Goal: Information Seeking & Learning: Learn about a topic

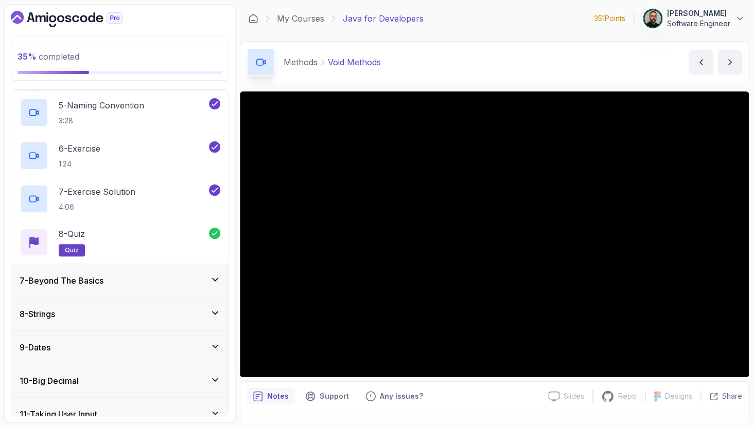
scroll to position [373, 0]
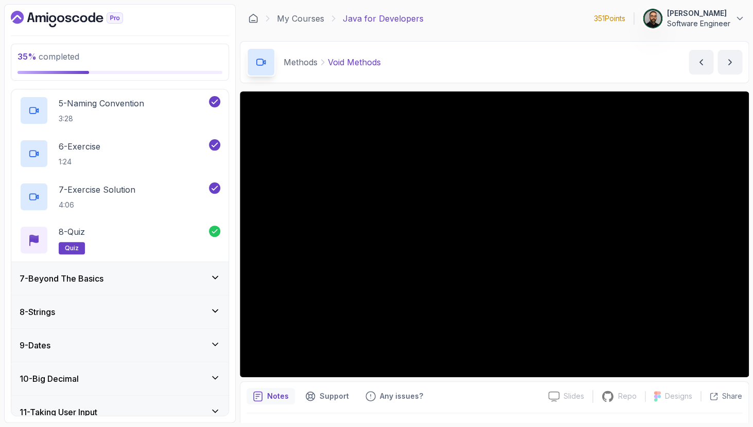
click at [136, 308] on div "8 - Strings" at bounding box center [120, 312] width 201 height 12
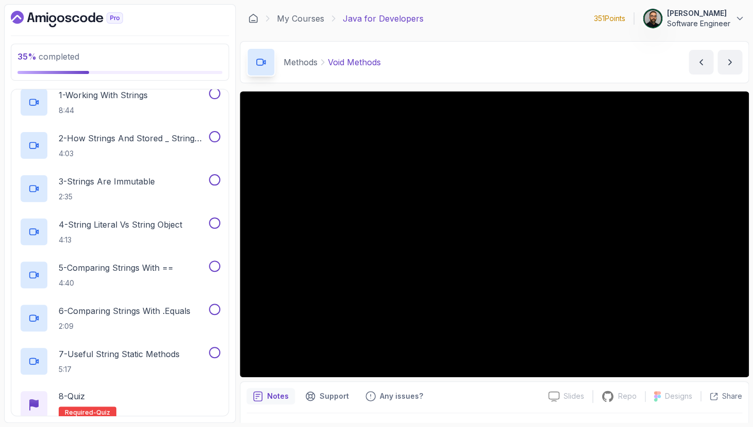
scroll to position [186, 0]
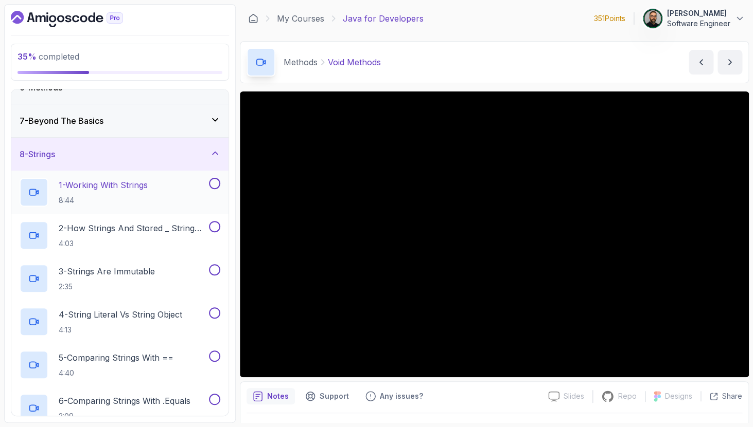
click at [133, 194] on h2 "1 - Working With Strings 8:44" at bounding box center [103, 192] width 89 height 27
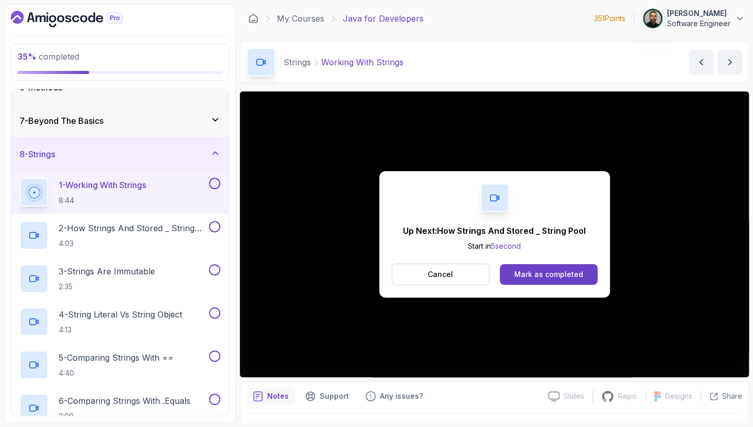
click at [551, 278] on div "Mark as completed" at bounding box center [548, 275] width 69 height 10
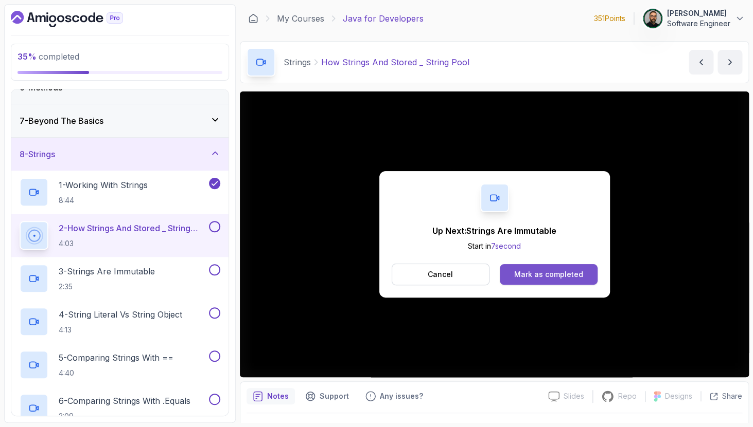
click at [517, 274] on div "Mark as completed" at bounding box center [548, 275] width 69 height 10
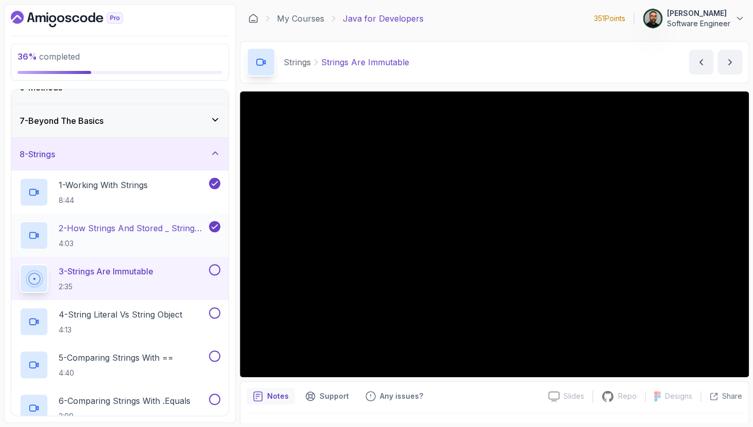
click at [182, 230] on p "2 - How Strings And Stored _ String Pool" at bounding box center [133, 228] width 148 height 12
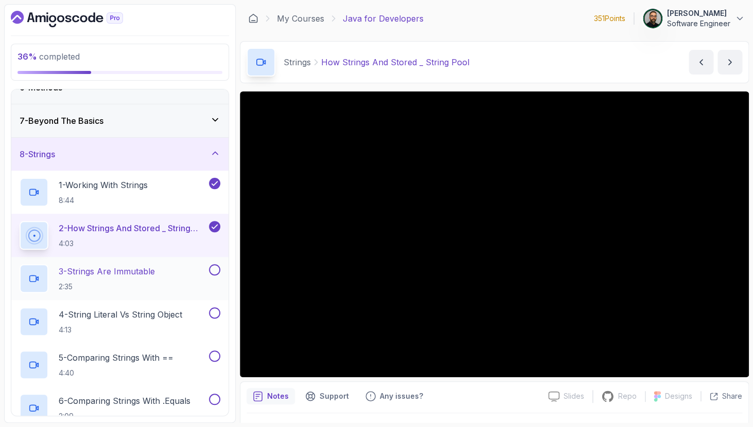
click at [153, 270] on p "3 - Strings Are Immutable" at bounding box center [107, 271] width 96 height 12
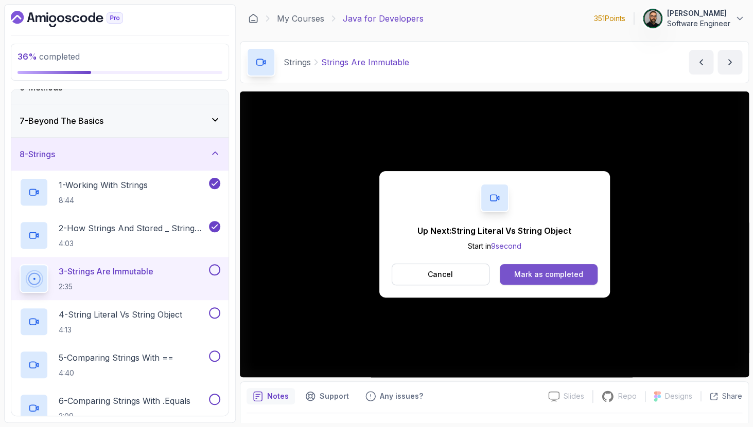
click at [546, 273] on div "Mark as completed" at bounding box center [548, 275] width 69 height 10
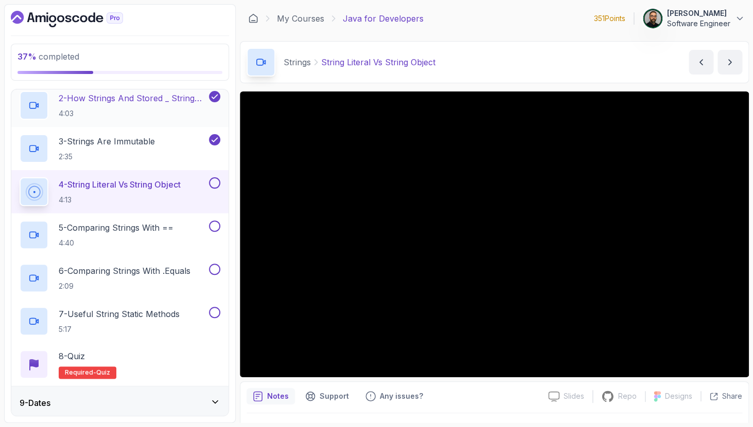
scroll to position [315, 0]
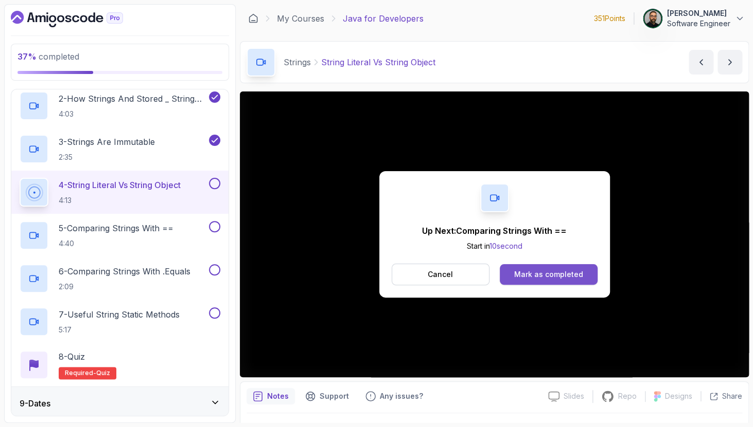
click at [531, 270] on div "Mark as completed" at bounding box center [548, 275] width 69 height 10
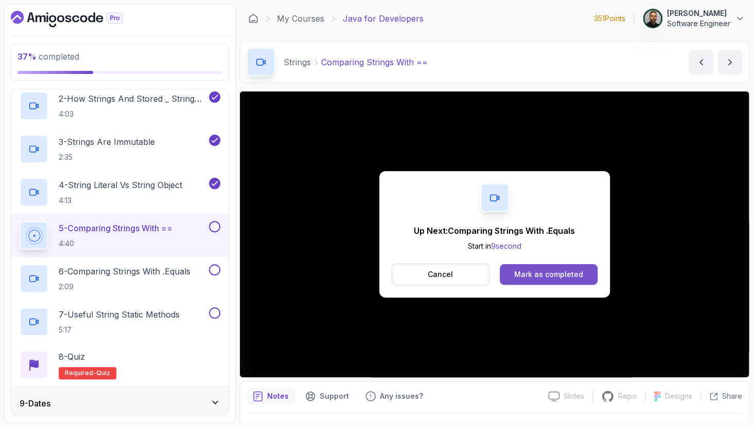
click at [559, 276] on div "Mark as completed" at bounding box center [548, 275] width 69 height 10
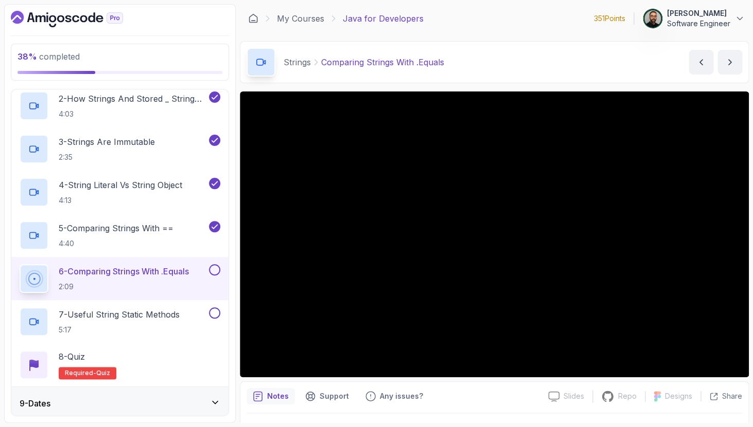
click at [214, 267] on button at bounding box center [214, 269] width 11 height 11
click at [186, 313] on div "7 - Useful String Static Methods 5:17" at bounding box center [113, 322] width 187 height 29
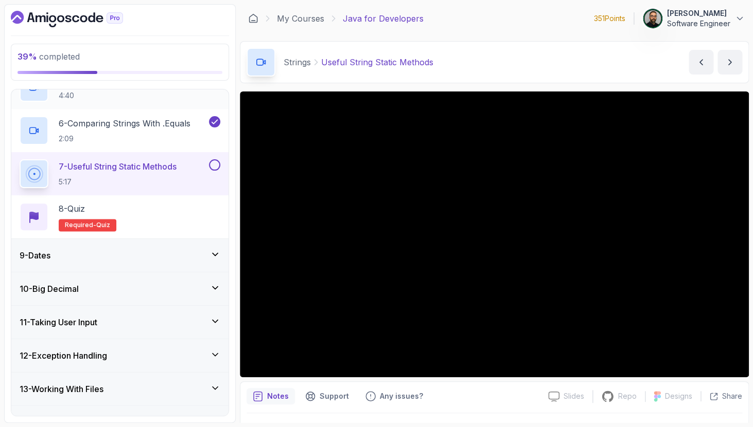
scroll to position [480, 0]
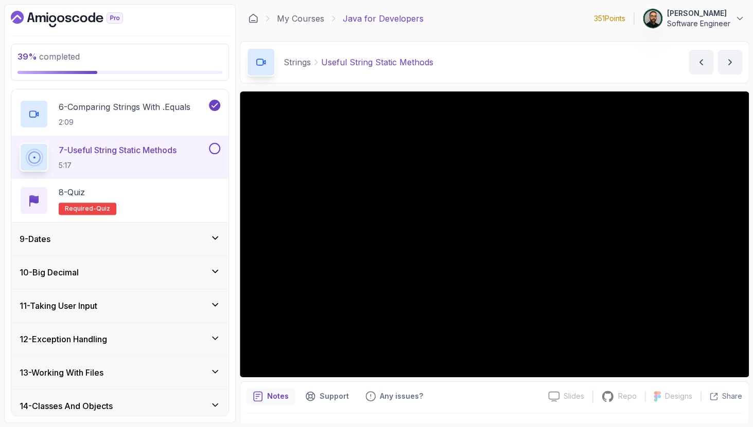
click at [169, 237] on div "9 - Dates" at bounding box center [120, 239] width 201 height 12
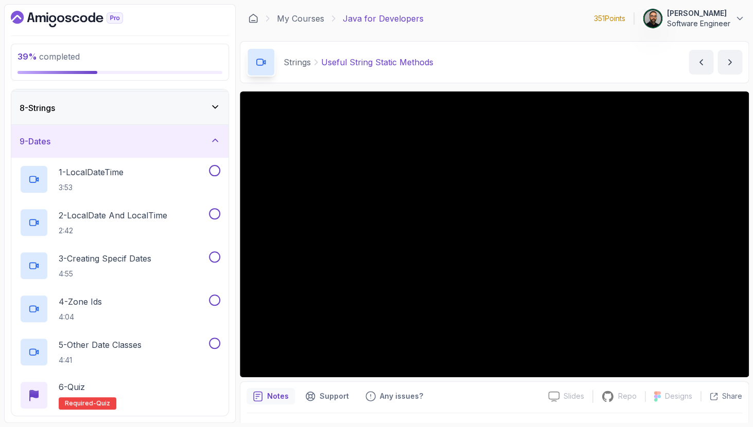
scroll to position [247, 0]
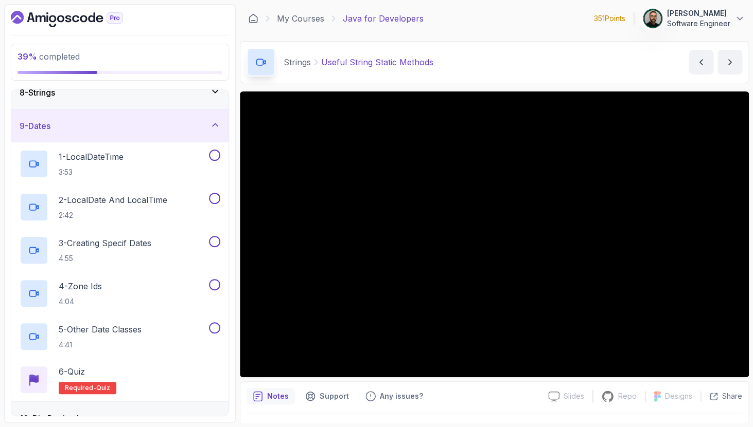
click at [215, 123] on icon at bounding box center [215, 125] width 10 height 10
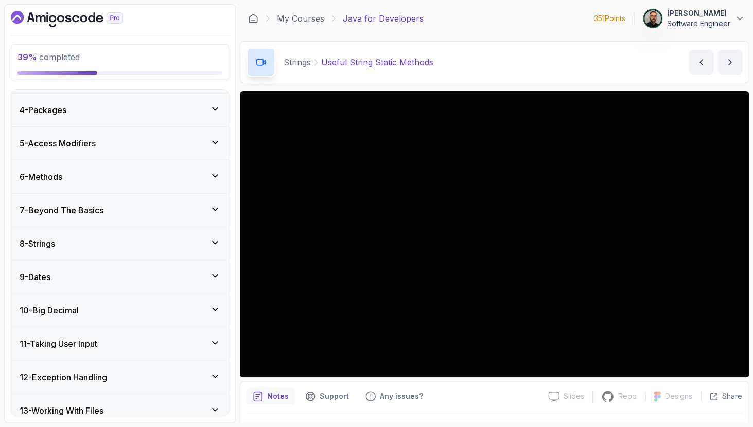
scroll to position [100, 0]
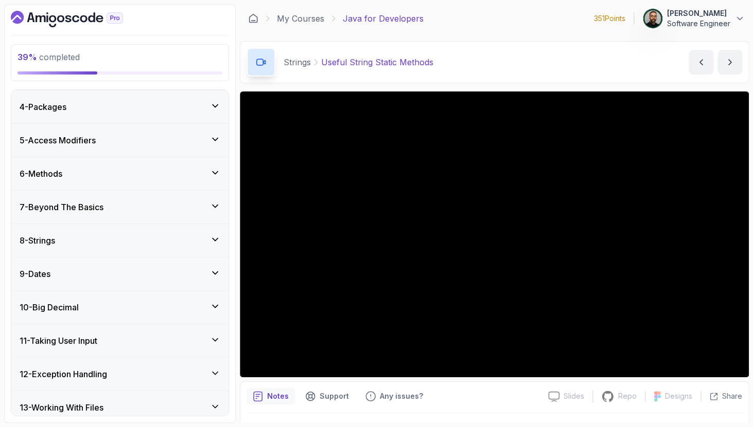
click at [163, 237] on div "8 - Strings" at bounding box center [120, 241] width 201 height 12
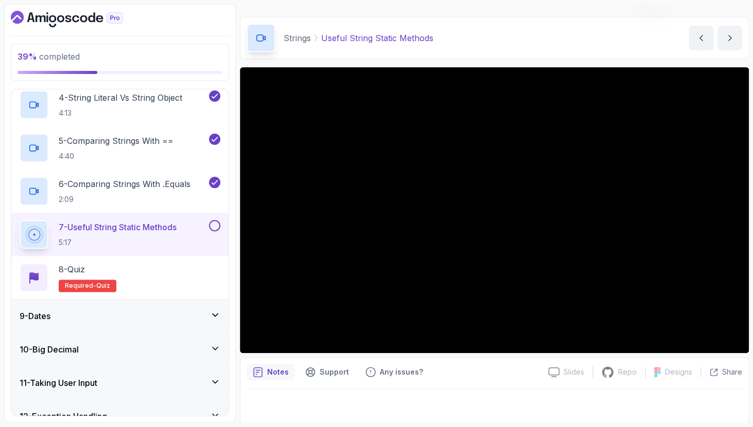
scroll to position [26, 0]
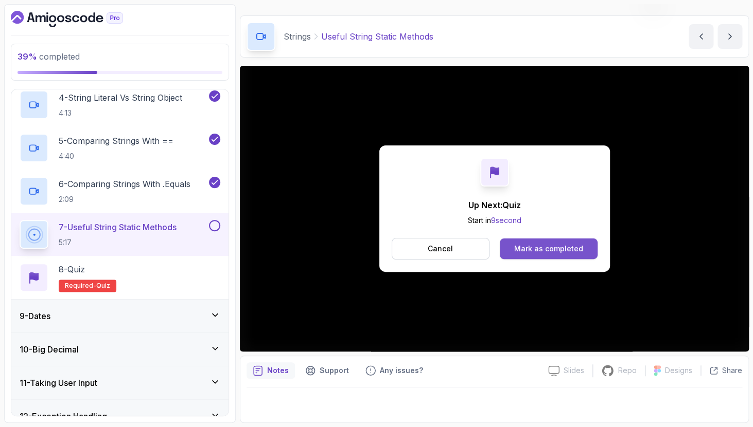
click at [532, 251] on div "Mark as completed" at bounding box center [548, 249] width 69 height 10
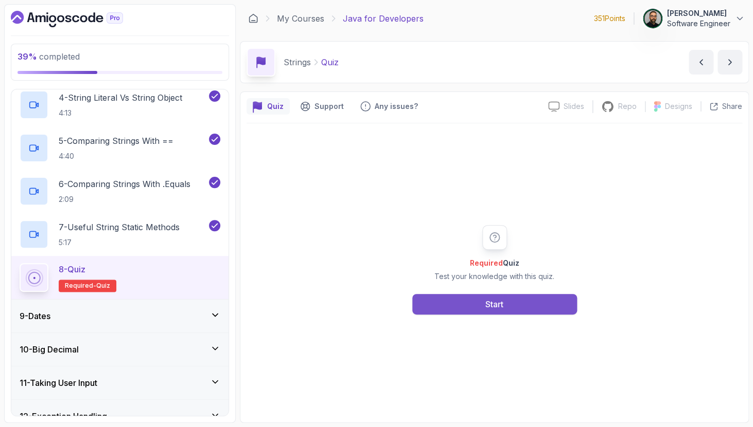
click at [473, 309] on button "Start" at bounding box center [494, 304] width 165 height 21
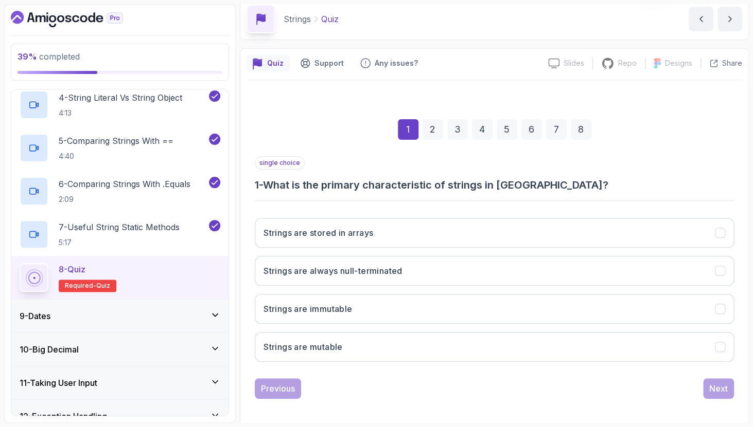
scroll to position [48, 0]
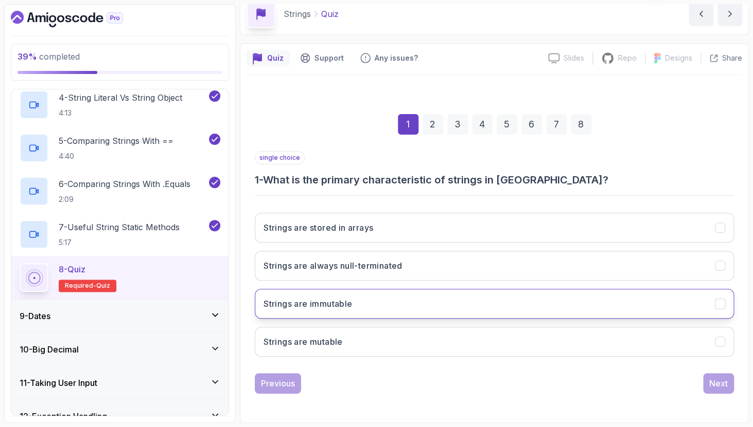
click at [468, 309] on button "Strings are immutable" at bounding box center [494, 304] width 479 height 30
click at [717, 382] on div "Next" at bounding box center [718, 384] width 19 height 12
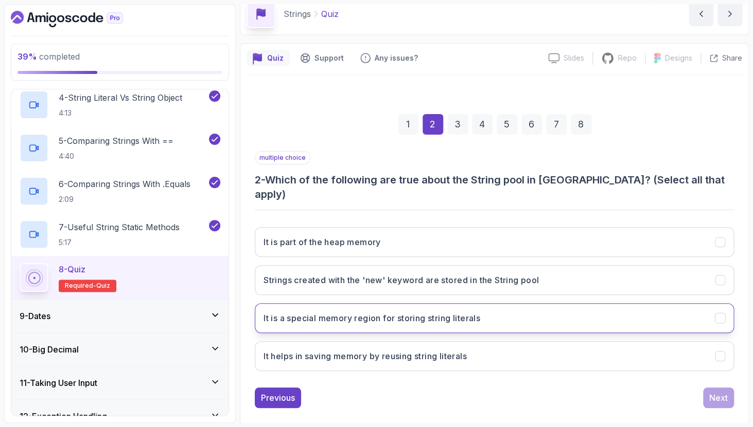
click at [663, 303] on button "It is a special memory region for storing string literals" at bounding box center [494, 318] width 479 height 30
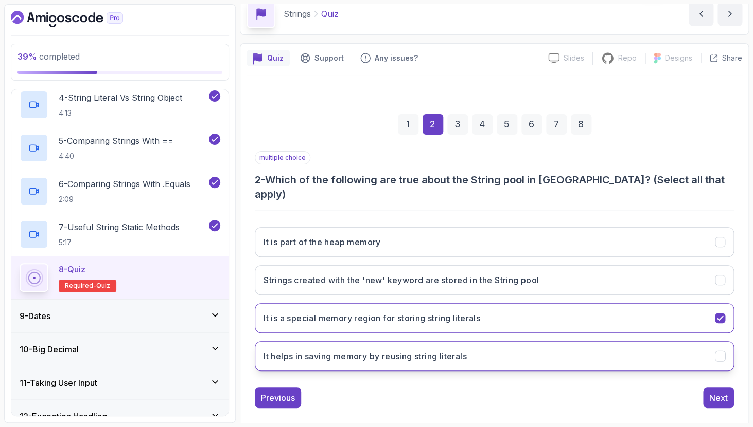
click at [664, 350] on button "It helps in saving memory by reusing string literals" at bounding box center [494, 357] width 479 height 30
click at [717, 392] on div "Next" at bounding box center [718, 398] width 19 height 12
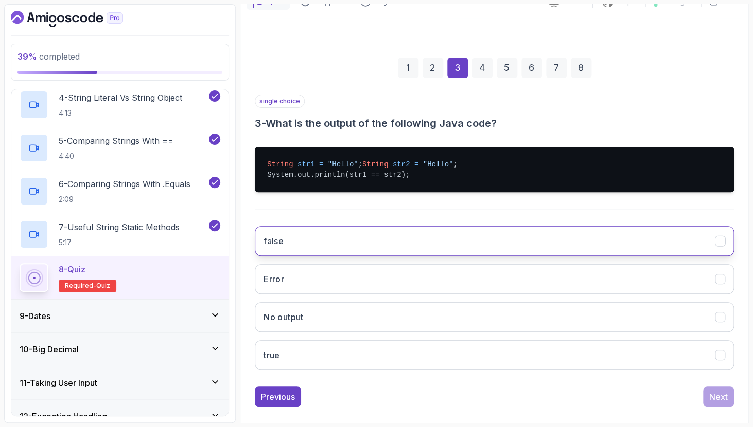
scroll to position [106, 0]
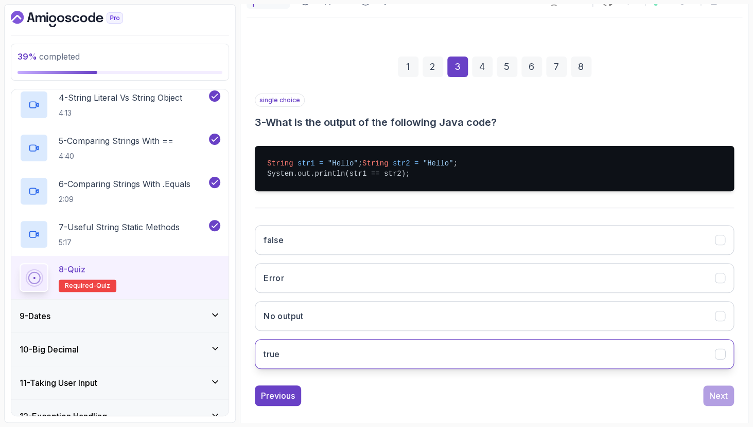
click at [516, 369] on button "true" at bounding box center [494, 355] width 479 height 30
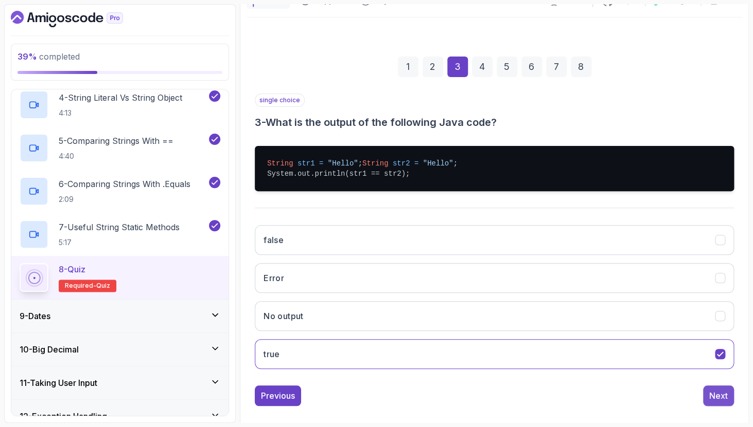
click at [713, 402] on div "Next" at bounding box center [718, 396] width 19 height 12
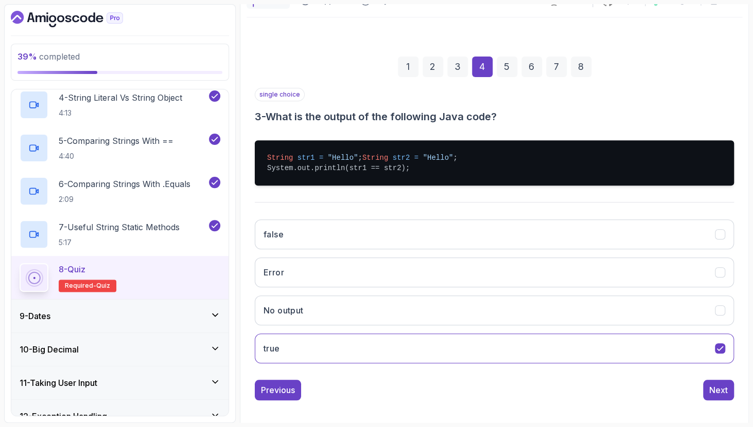
scroll to position [48, 0]
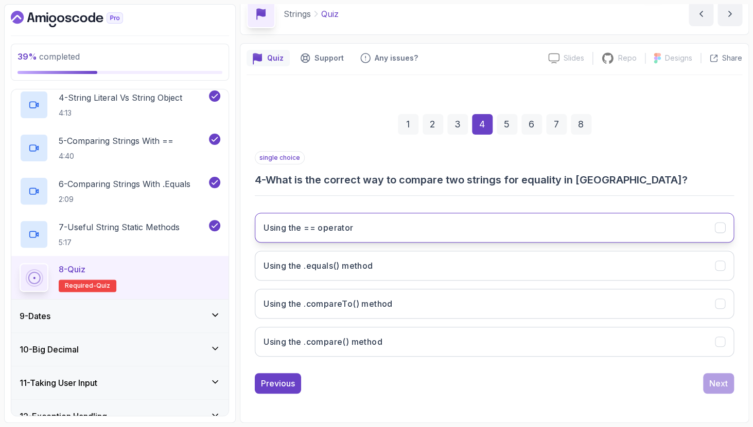
click at [526, 227] on button "Using the == operator" at bounding box center [494, 228] width 479 height 30
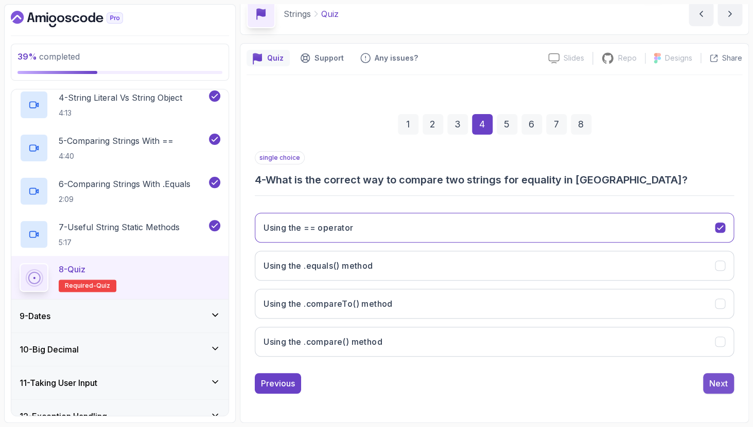
click at [729, 386] on button "Next" at bounding box center [718, 383] width 31 height 21
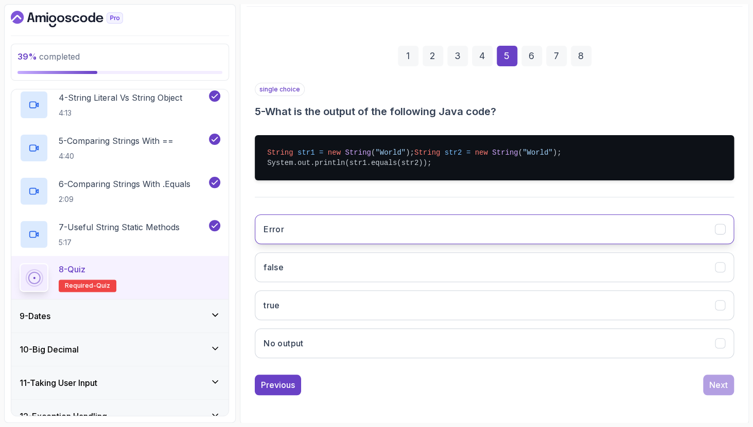
scroll to position [129, 0]
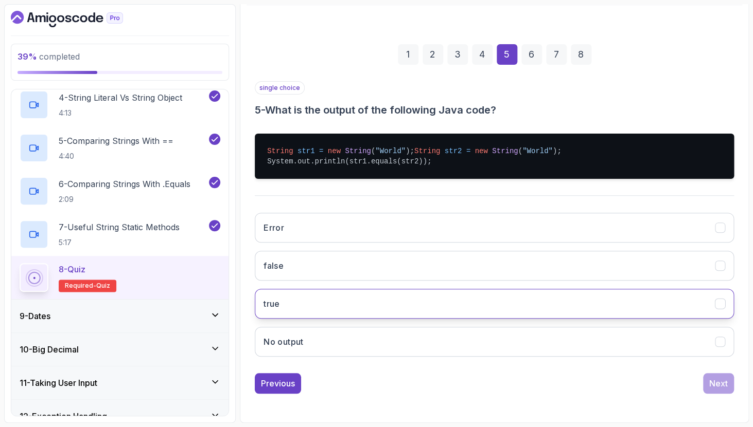
click at [443, 310] on button "true" at bounding box center [494, 304] width 479 height 30
click at [726, 387] on div "Next" at bounding box center [718, 384] width 19 height 12
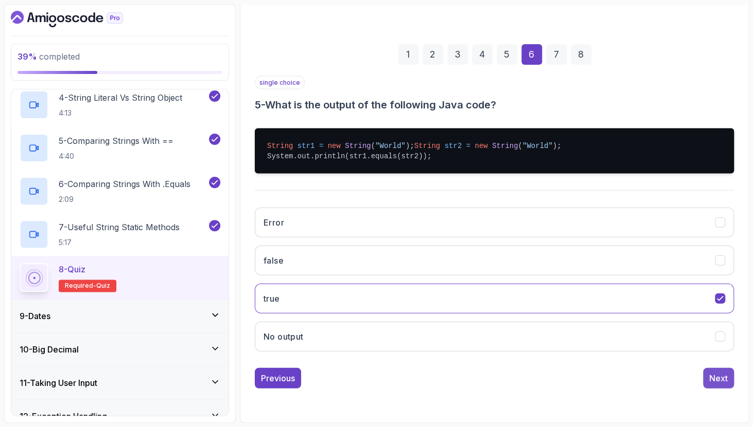
scroll to position [48, 0]
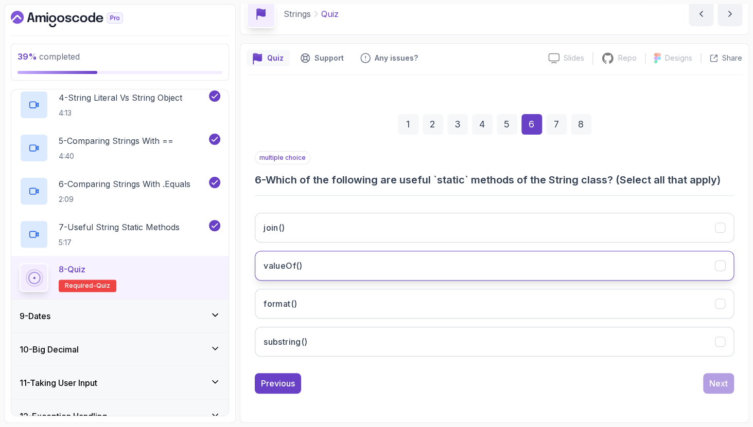
click at [561, 267] on button "valueOf()" at bounding box center [494, 266] width 479 height 30
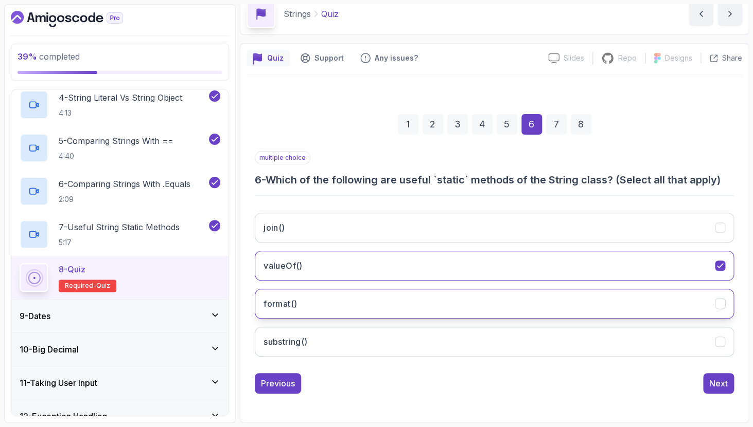
click at [523, 311] on button "format()" at bounding box center [494, 304] width 479 height 30
click at [725, 386] on div "Next" at bounding box center [718, 384] width 19 height 12
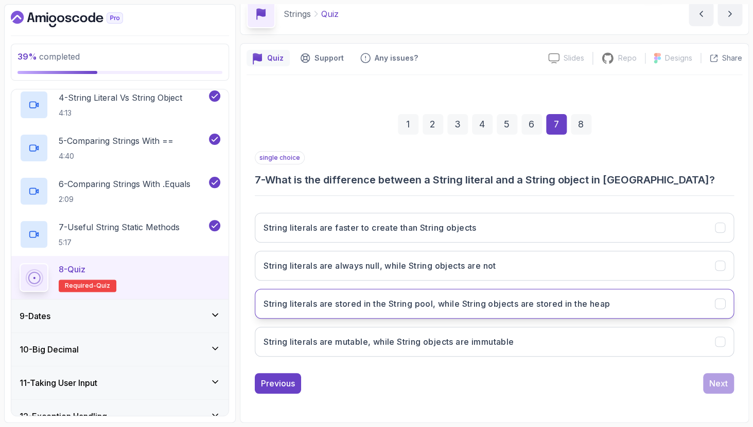
click at [722, 302] on icon "String literals are stored in the String pool, while String objects are stored …" at bounding box center [720, 304] width 6 height 4
click at [724, 385] on div "Next" at bounding box center [718, 384] width 19 height 12
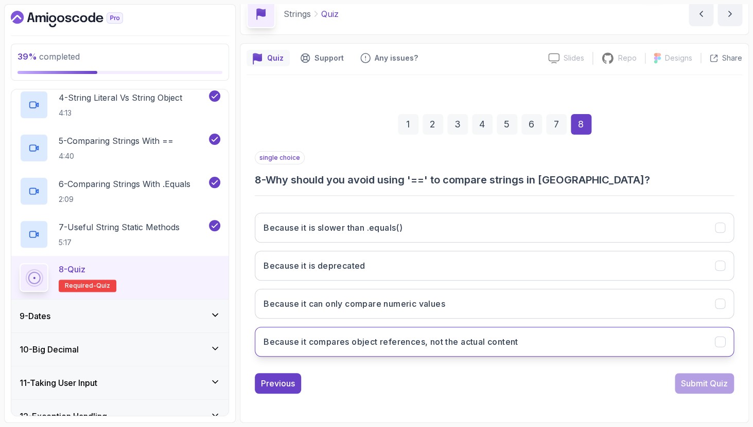
click at [649, 338] on button "Because it compares object references, not the actual content" at bounding box center [494, 342] width 479 height 30
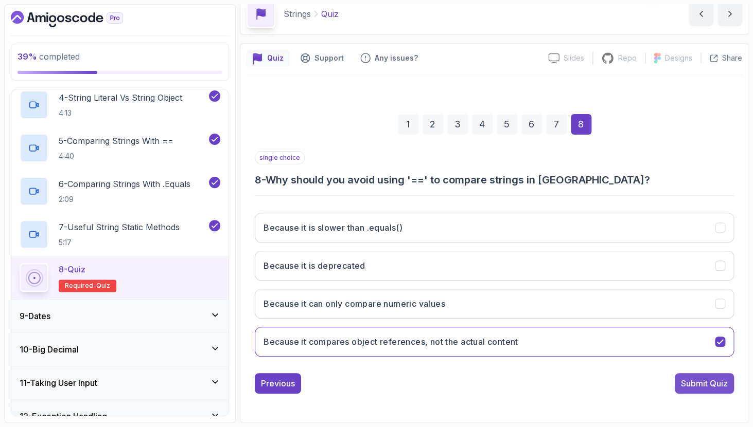
click at [722, 389] on div "Submit Quiz" at bounding box center [704, 384] width 47 height 12
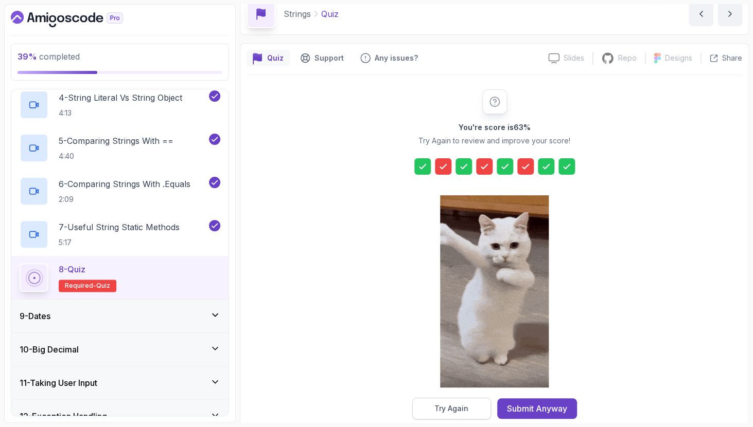
click at [467, 416] on button "Try Again" at bounding box center [451, 409] width 79 height 22
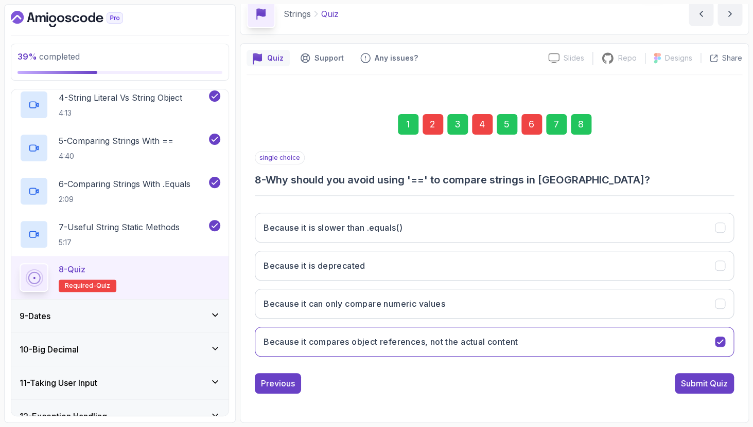
click at [427, 128] on div "2" at bounding box center [432, 124] width 21 height 21
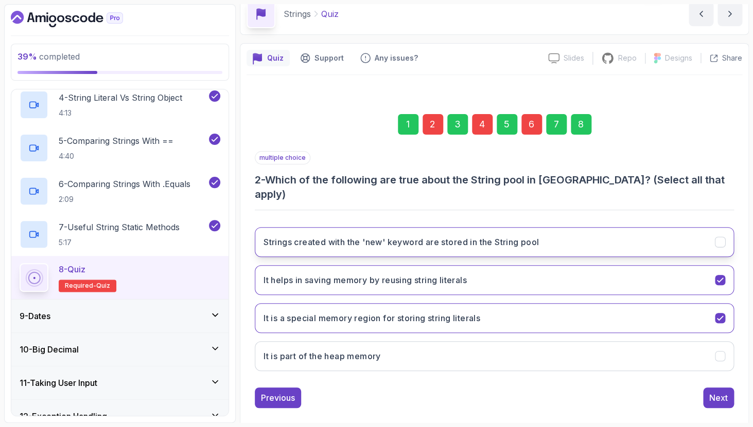
click at [686, 227] on button "Strings created with the 'new' keyword are stored in the String pool" at bounding box center [494, 242] width 479 height 30
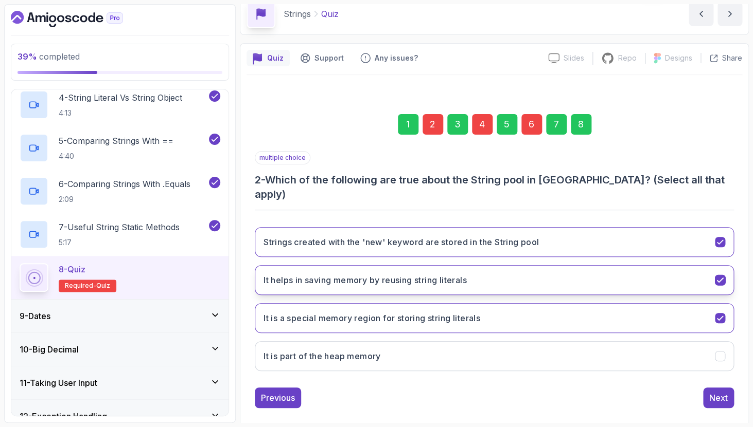
click at [729, 269] on button "It helps in saving memory by reusing string literals" at bounding box center [494, 280] width 479 height 30
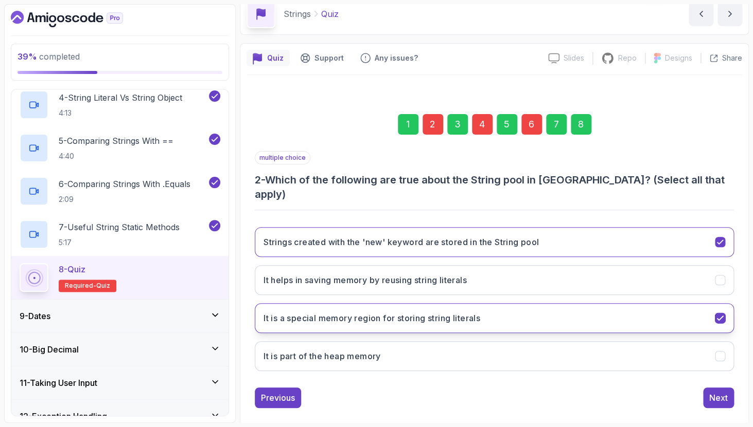
click at [719, 314] on icon "It is a special memory region for storing string literals" at bounding box center [720, 319] width 10 height 10
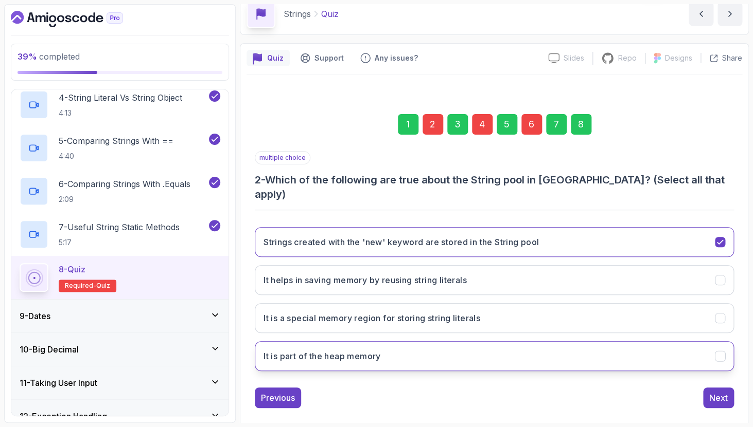
click at [718, 351] on div "It is part of the heap memory" at bounding box center [720, 356] width 11 height 11
click at [485, 127] on div "4" at bounding box center [482, 124] width 21 height 21
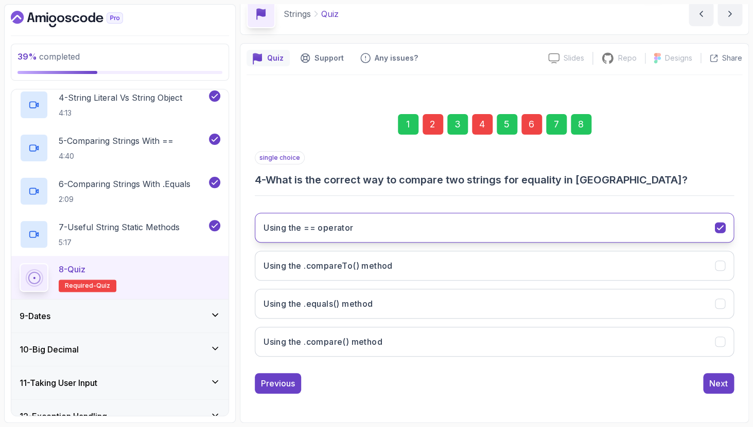
click at [722, 227] on icon "Using the == operator" at bounding box center [720, 228] width 6 height 4
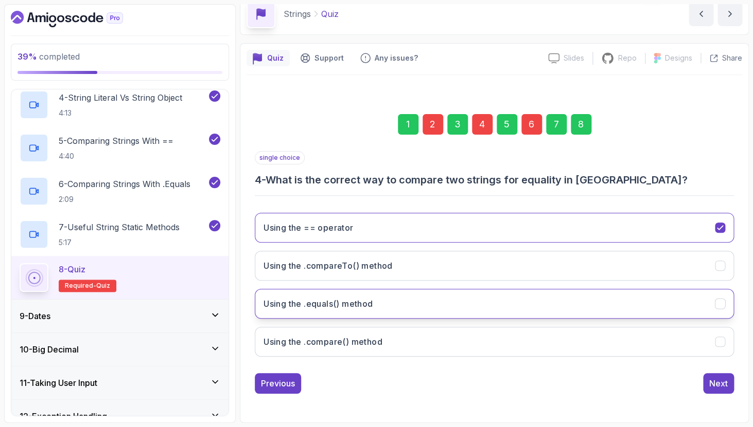
click at [586, 297] on button "Using the .equals() method" at bounding box center [494, 304] width 479 height 30
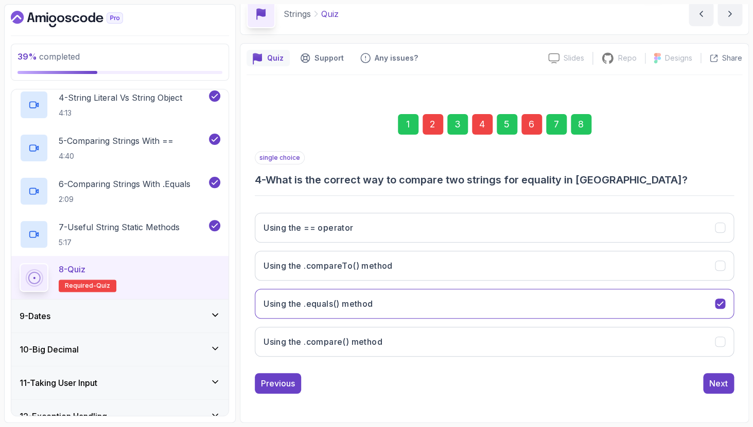
click at [539, 128] on div "6" at bounding box center [531, 124] width 21 height 21
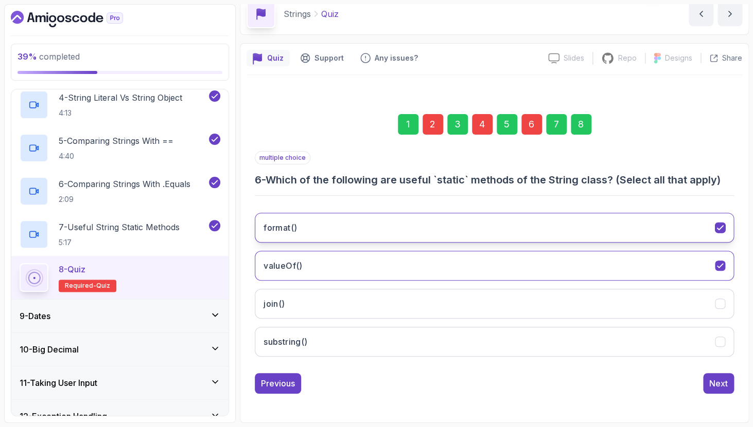
click at [716, 231] on icon "format()" at bounding box center [720, 228] width 10 height 10
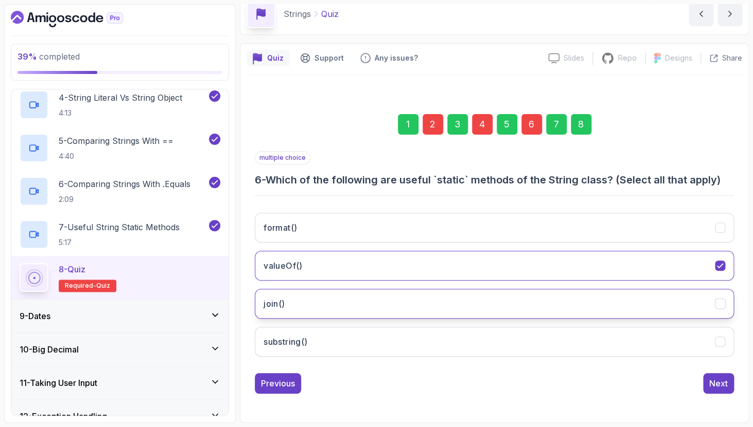
click at [726, 307] on button "join()" at bounding box center [494, 304] width 479 height 30
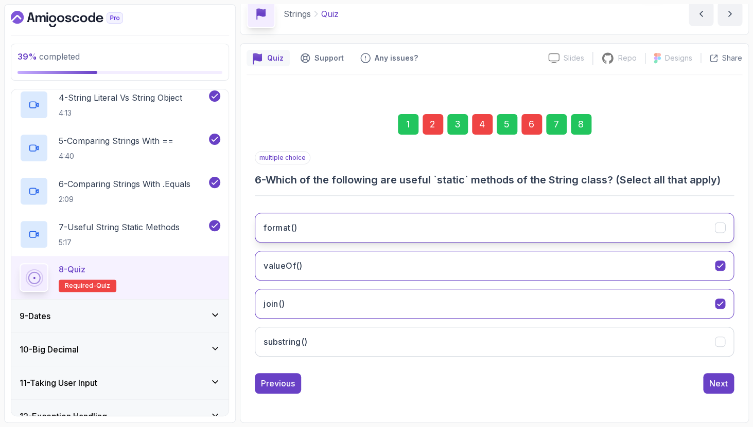
click at [717, 226] on icon "format()" at bounding box center [720, 228] width 10 height 10
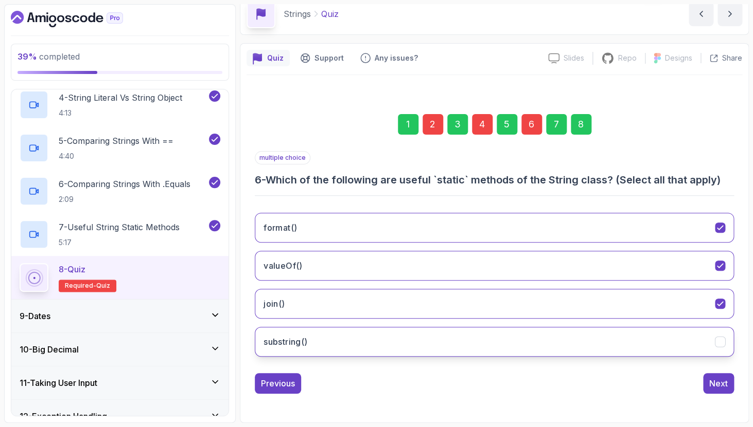
click at [712, 341] on button "substring()" at bounding box center [494, 342] width 479 height 30
click at [728, 386] on button "Next" at bounding box center [718, 383] width 31 height 21
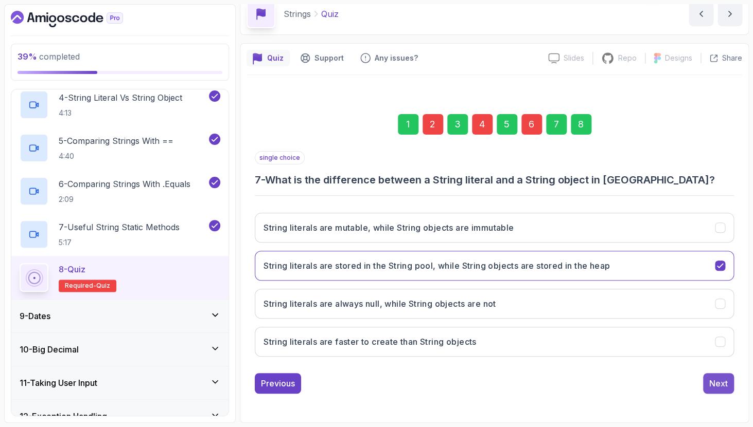
click at [722, 387] on div "Next" at bounding box center [718, 384] width 19 height 12
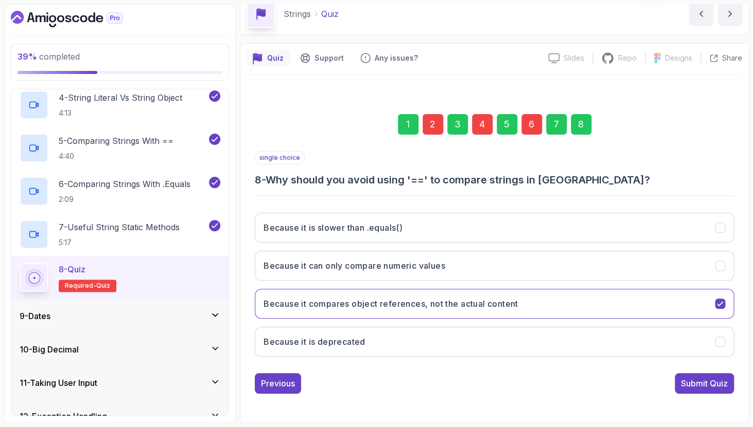
click at [722, 387] on div "Submit Quiz" at bounding box center [704, 384] width 47 height 12
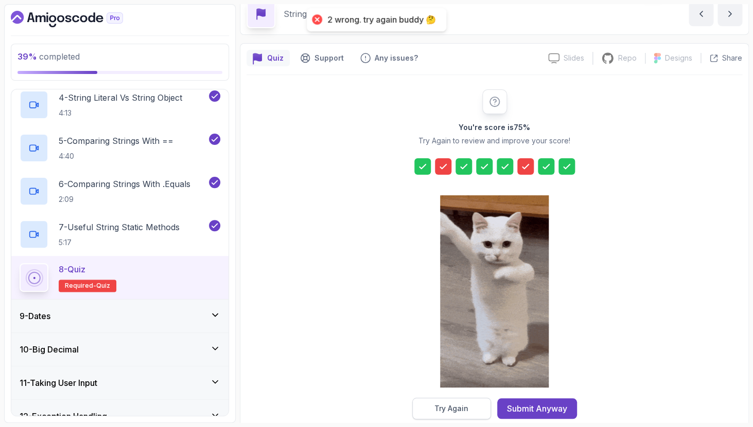
click at [452, 406] on div "Try Again" at bounding box center [451, 409] width 34 height 10
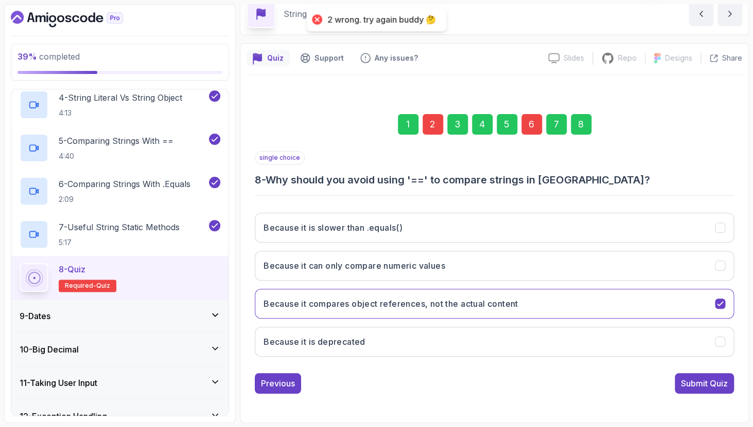
click at [430, 127] on div "2" at bounding box center [432, 124] width 21 height 21
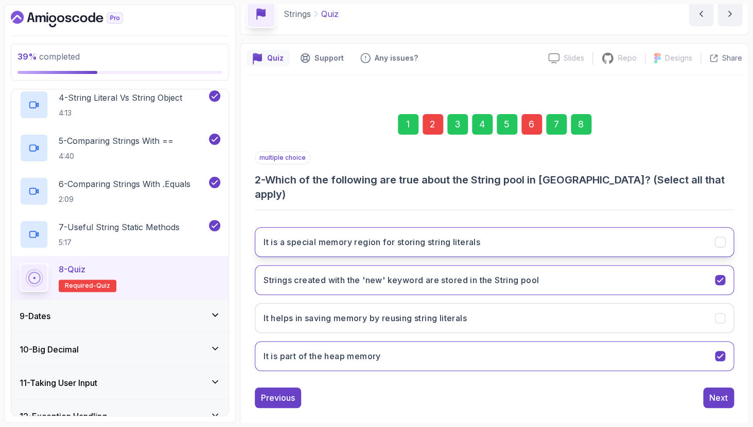
click at [632, 227] on button "It is a special memory region for storing string literals" at bounding box center [494, 242] width 479 height 30
click at [533, 132] on div "6" at bounding box center [531, 124] width 21 height 21
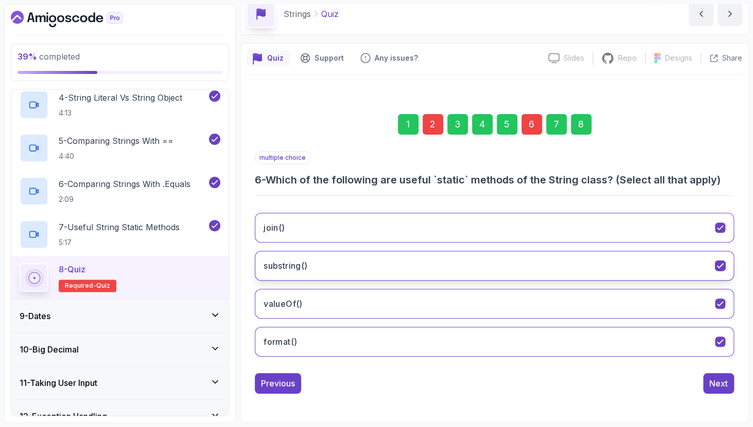
click at [721, 269] on icon "substring()" at bounding box center [720, 266] width 10 height 10
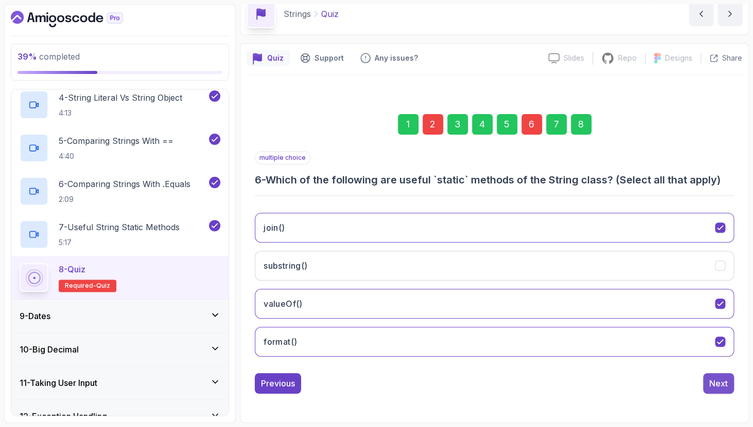
click at [720, 385] on div "Next" at bounding box center [718, 384] width 19 height 12
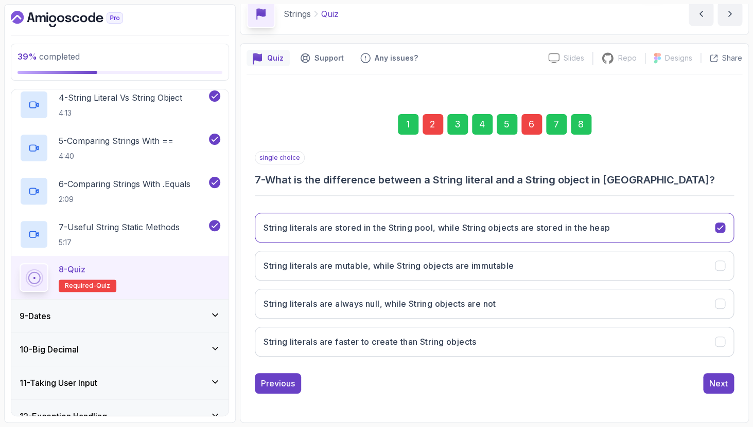
click at [713, 396] on div "1 2 3 4 5 6 7 8 single choice 7 - What is the difference between a String liter…" at bounding box center [493, 246] width 495 height 313
click at [718, 389] on div "Next" at bounding box center [718, 384] width 19 height 12
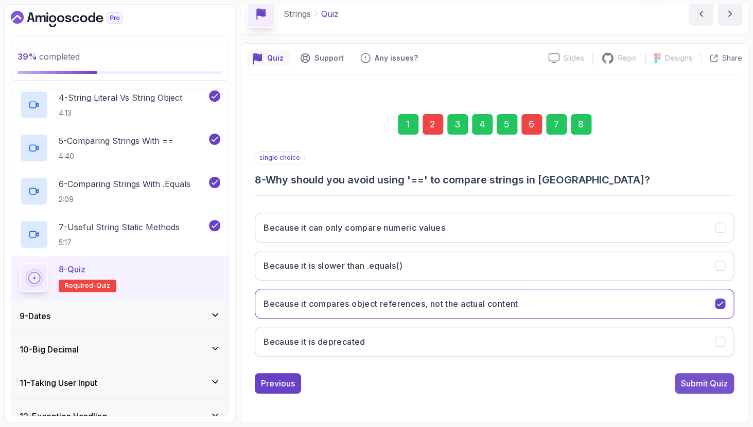
click at [710, 380] on div "Submit Quiz" at bounding box center [704, 384] width 47 height 12
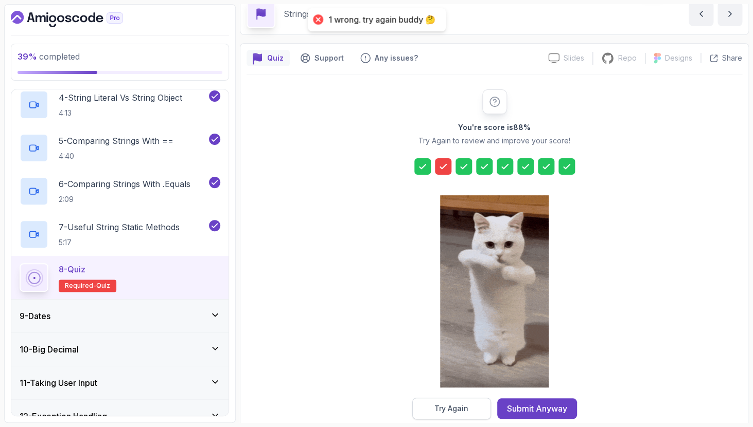
click at [470, 403] on button "Try Again" at bounding box center [451, 409] width 79 height 22
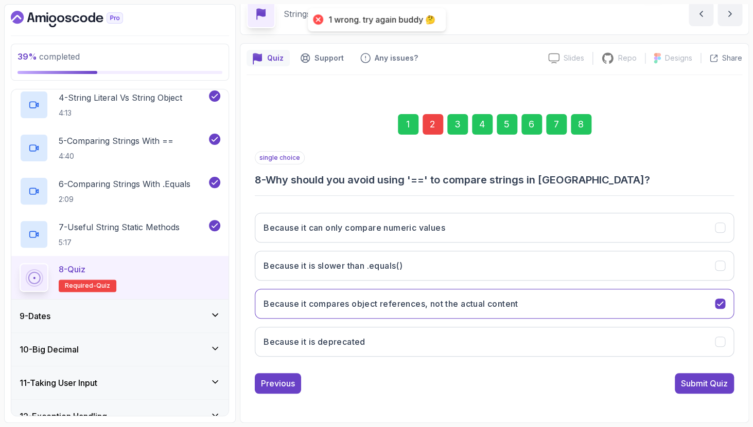
click at [430, 124] on div "2" at bounding box center [432, 124] width 21 height 21
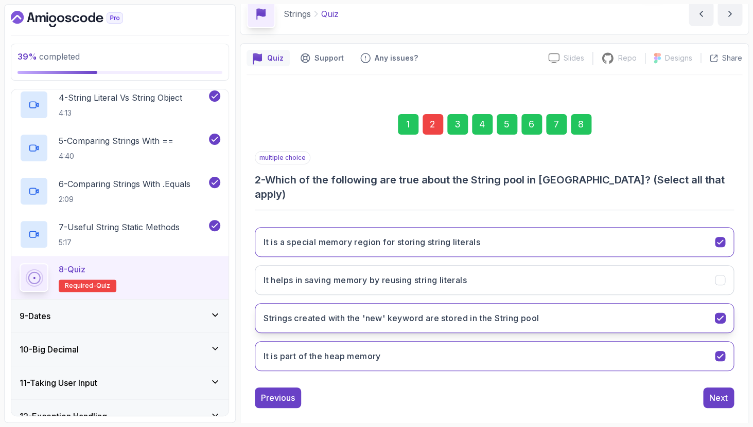
click at [720, 310] on button "Strings created with the 'new' keyword are stored in the String pool" at bounding box center [494, 318] width 479 height 30
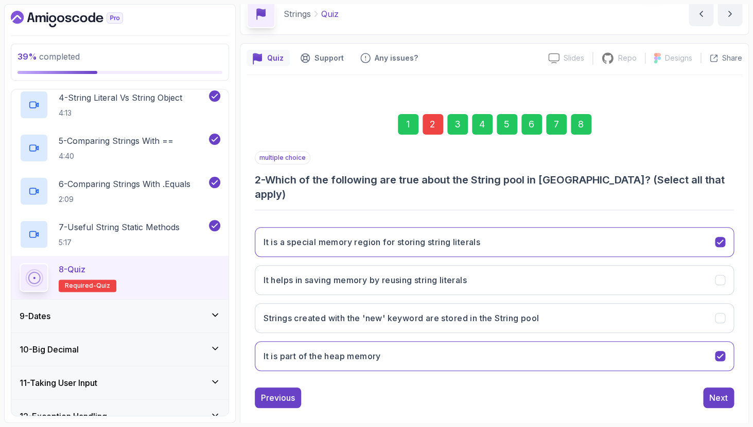
click at [585, 127] on div "8" at bounding box center [580, 124] width 21 height 21
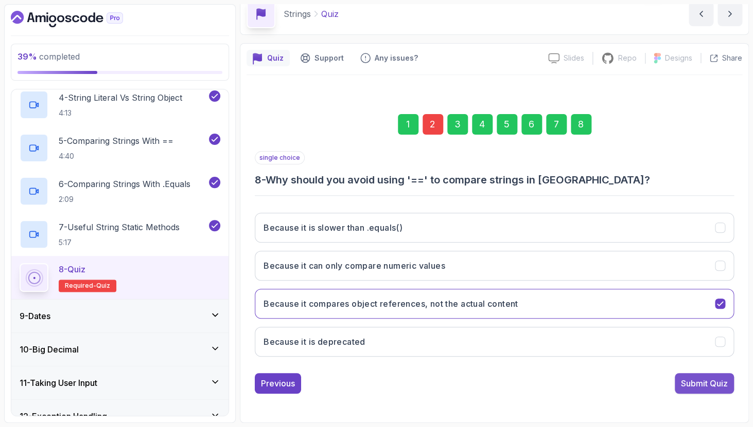
click at [694, 392] on button "Submit Quiz" at bounding box center [703, 383] width 59 height 21
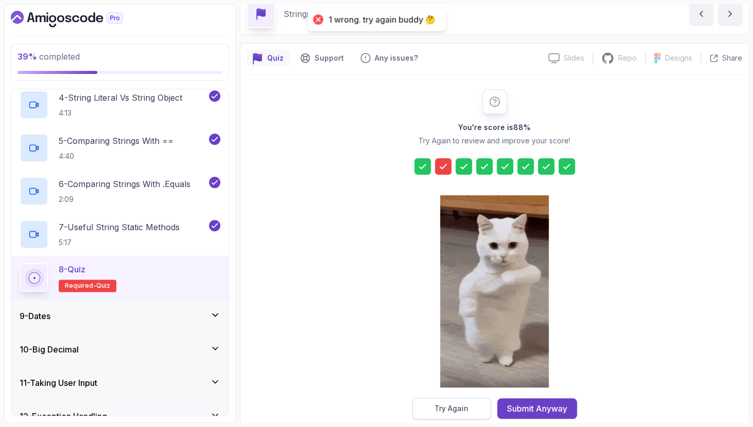
click at [455, 409] on div "Try Again" at bounding box center [451, 409] width 34 height 10
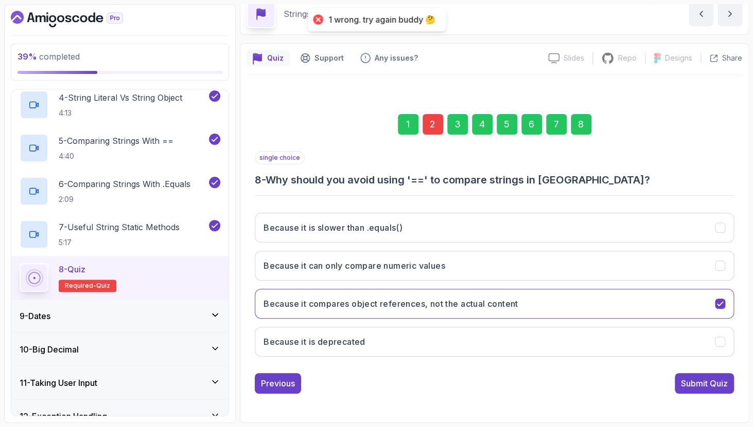
click at [431, 121] on div "2" at bounding box center [432, 124] width 21 height 21
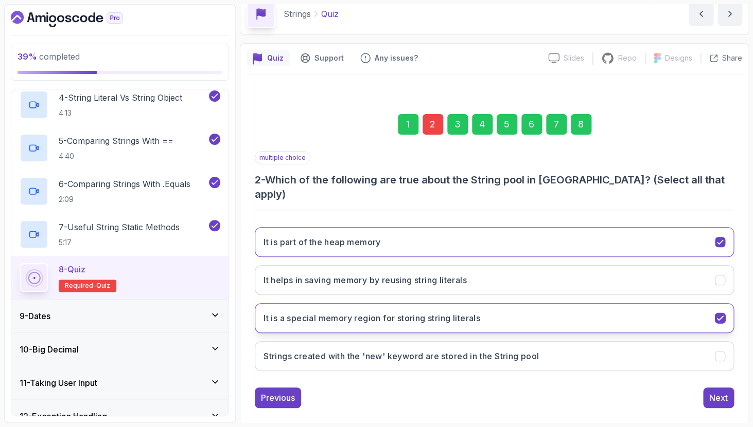
click at [724, 314] on icon "It is a special memory region for storing string literals" at bounding box center [720, 319] width 10 height 10
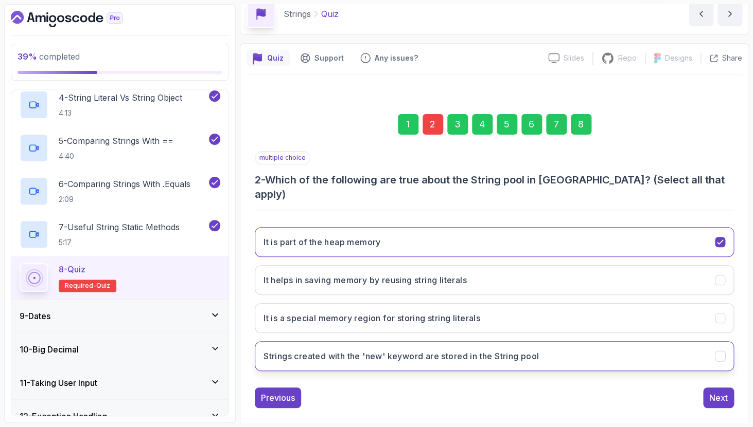
click at [721, 352] on icon "Strings created with the 'new' keyword are stored in the String pool" at bounding box center [720, 357] width 10 height 10
click at [585, 122] on div "8" at bounding box center [580, 124] width 21 height 21
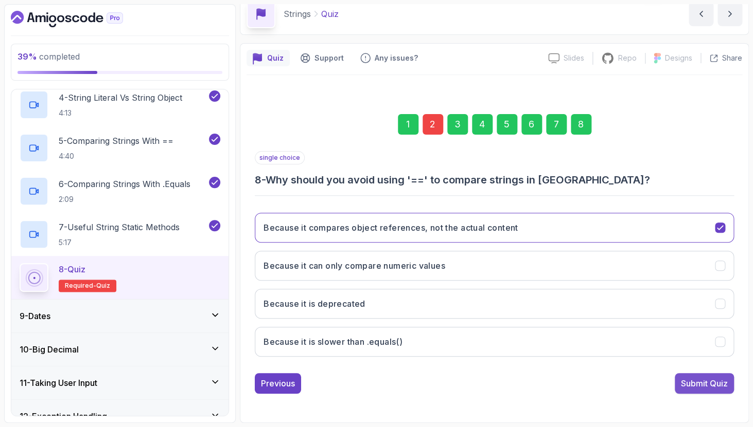
click at [692, 384] on div "Submit Quiz" at bounding box center [704, 384] width 47 height 12
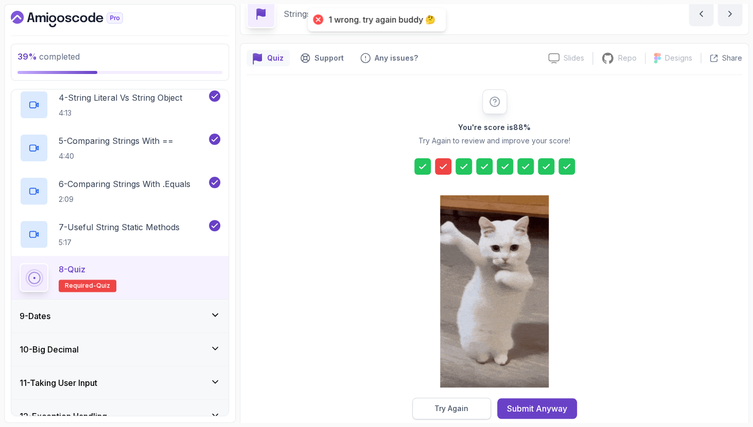
click at [462, 410] on div "Try Again" at bounding box center [451, 409] width 34 height 10
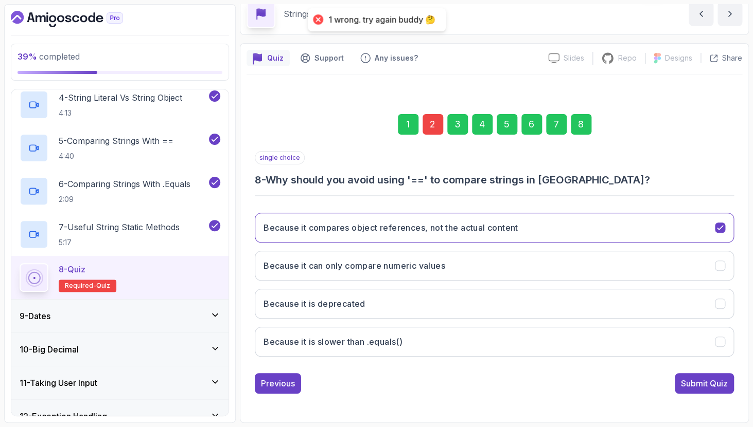
click at [428, 132] on div "2" at bounding box center [432, 124] width 21 height 21
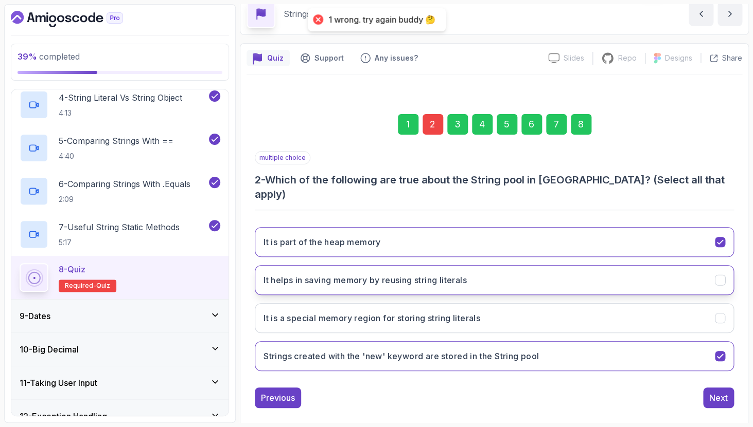
click at [456, 272] on button "It helps in saving memory by reusing string literals" at bounding box center [494, 280] width 479 height 30
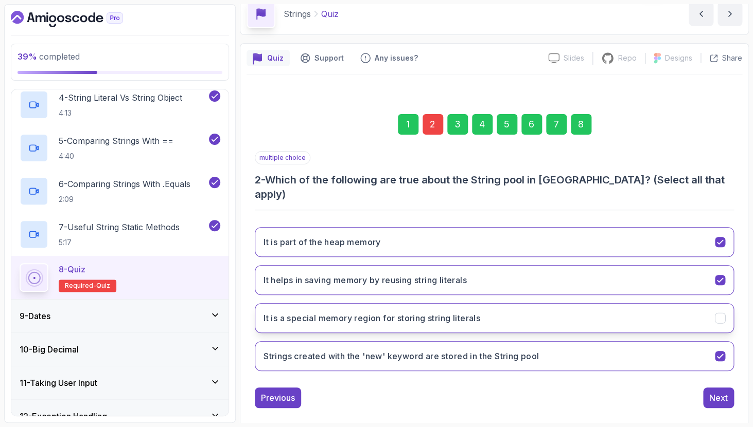
click at [444, 312] on h3 "It is a special memory region for storing string literals" at bounding box center [371, 318] width 217 height 12
click at [588, 124] on div "8" at bounding box center [580, 124] width 21 height 21
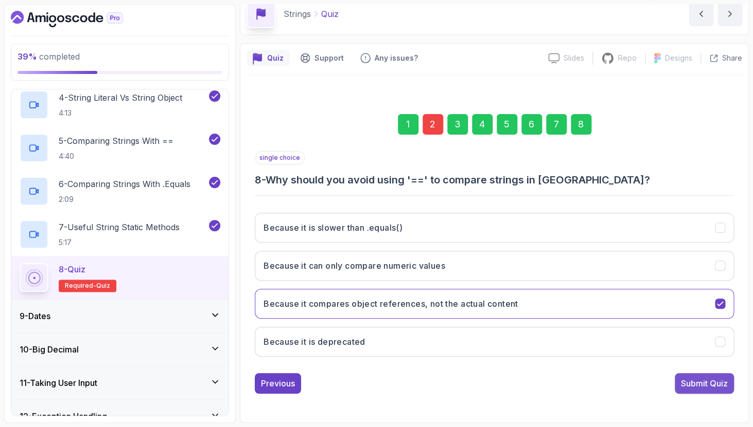
click at [689, 392] on button "Submit Quiz" at bounding box center [703, 383] width 59 height 21
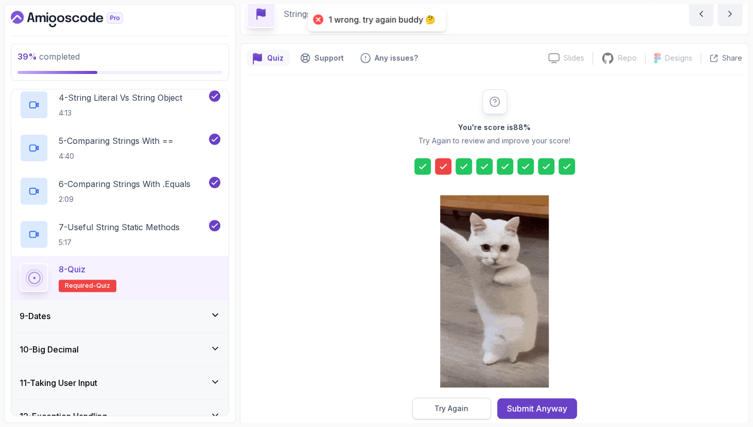
click at [440, 408] on div "Try Again" at bounding box center [451, 409] width 34 height 10
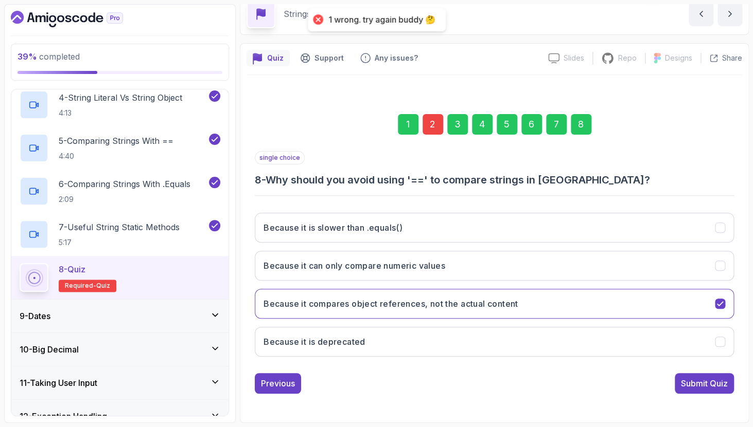
click at [432, 118] on div "2" at bounding box center [432, 124] width 21 height 21
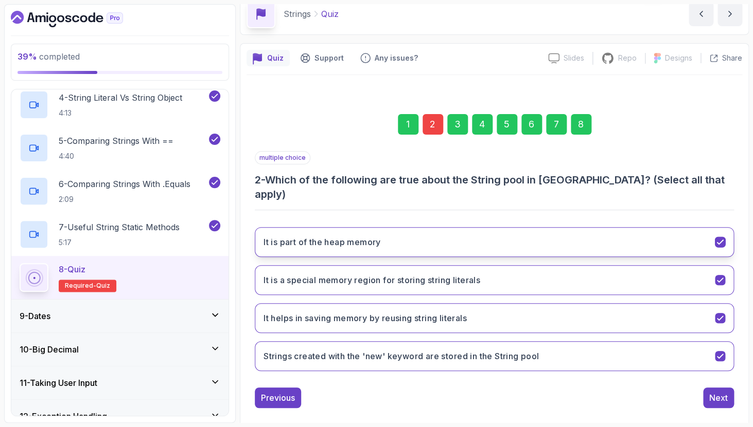
click at [468, 231] on button "It is part of the heap memory" at bounding box center [494, 242] width 479 height 30
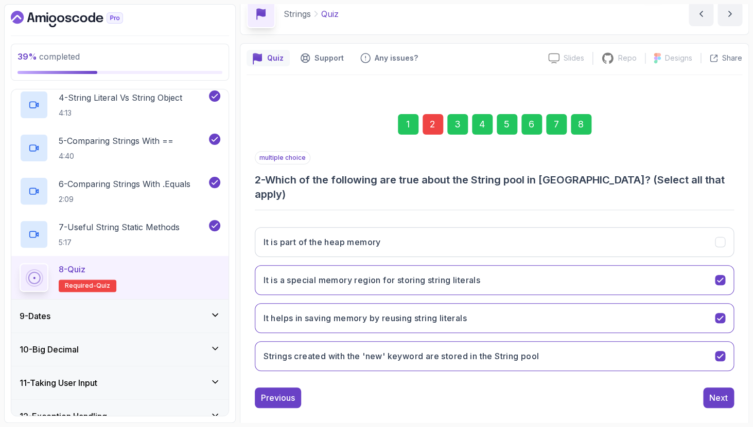
click at [582, 115] on div "8" at bounding box center [580, 124] width 21 height 21
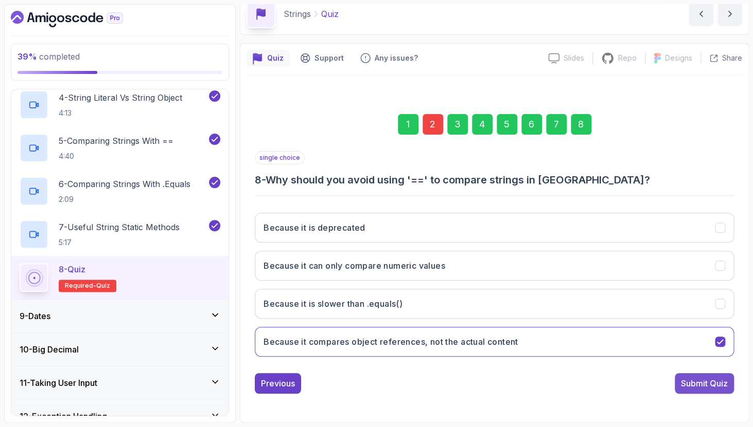
click at [684, 380] on div "Submit Quiz" at bounding box center [704, 384] width 47 height 12
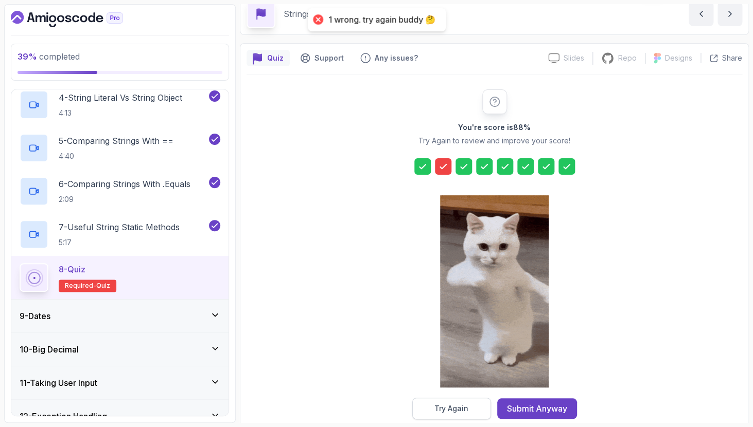
click at [458, 417] on button "Try Again" at bounding box center [451, 409] width 79 height 22
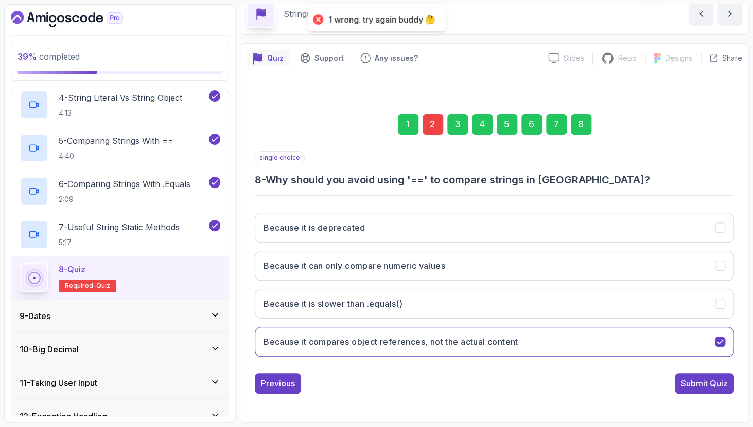
click at [426, 120] on div "2" at bounding box center [432, 124] width 21 height 21
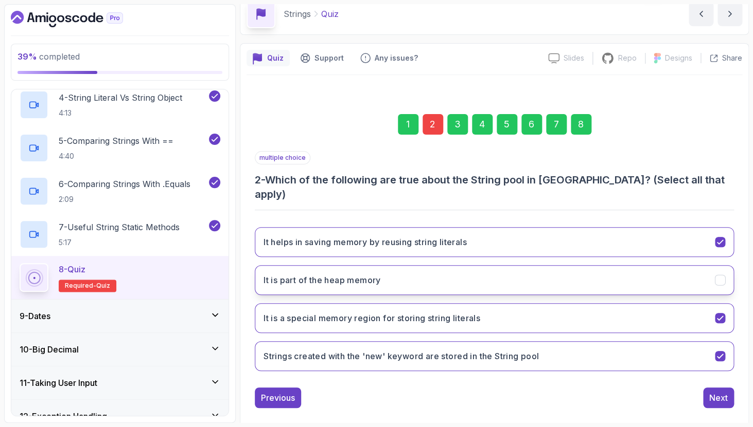
click at [717, 276] on icon "It is part of the heap memory" at bounding box center [720, 281] width 10 height 10
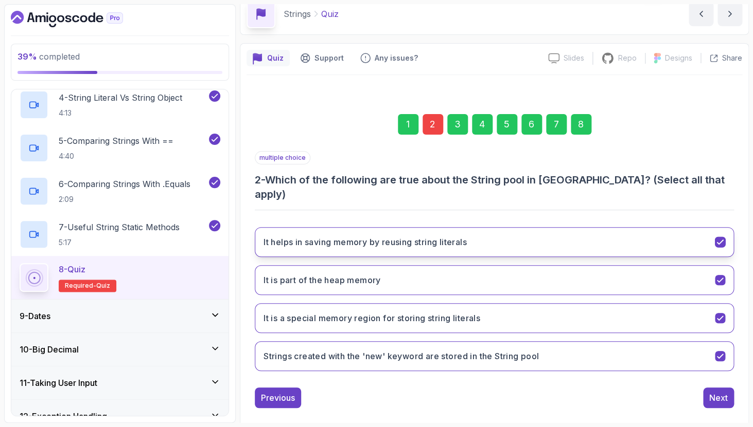
click at [726, 227] on button "It helps in saving memory by reusing string literals" at bounding box center [494, 242] width 479 height 30
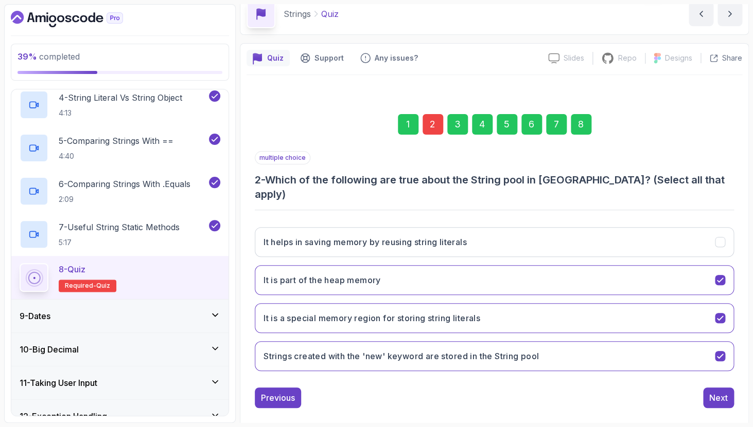
click at [583, 130] on div "8" at bounding box center [580, 124] width 21 height 21
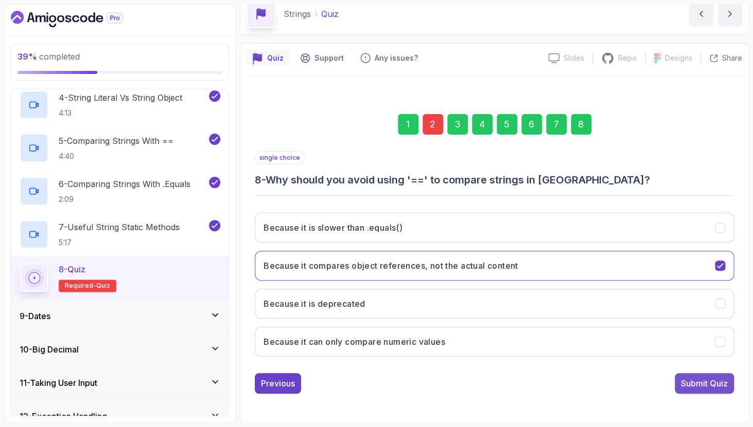
click at [703, 384] on div "Submit Quiz" at bounding box center [704, 384] width 47 height 12
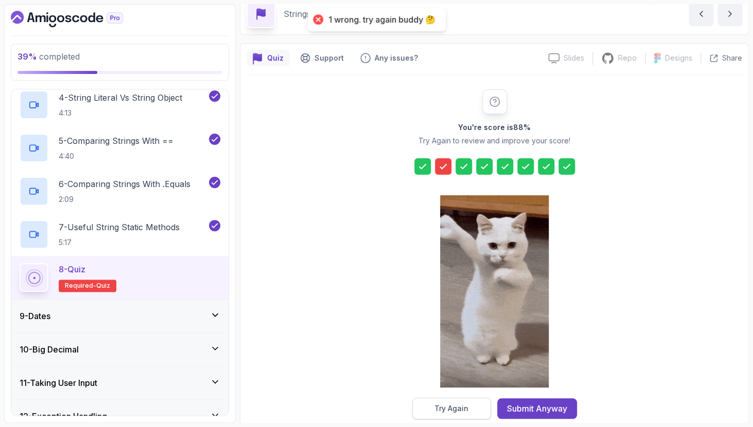
click at [464, 401] on button "Try Again" at bounding box center [451, 409] width 79 height 22
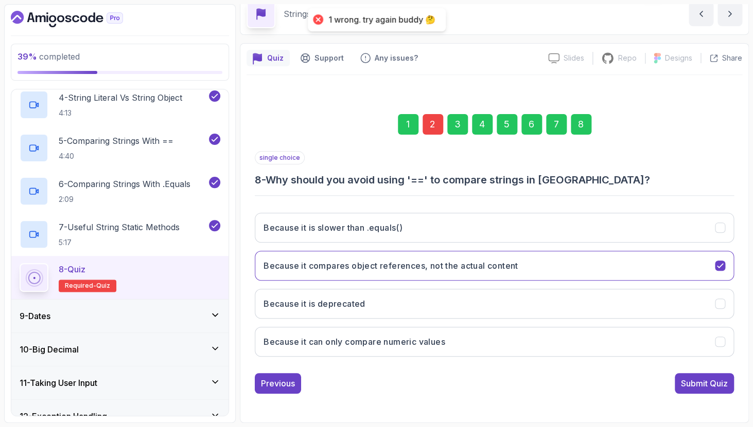
click at [430, 124] on div "2" at bounding box center [432, 124] width 21 height 21
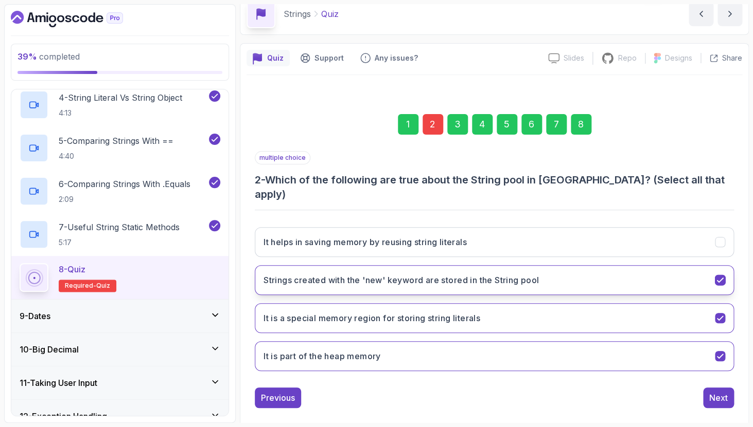
click at [719, 276] on icon "Strings created with the 'new' keyword are stored in the String pool" at bounding box center [720, 281] width 10 height 10
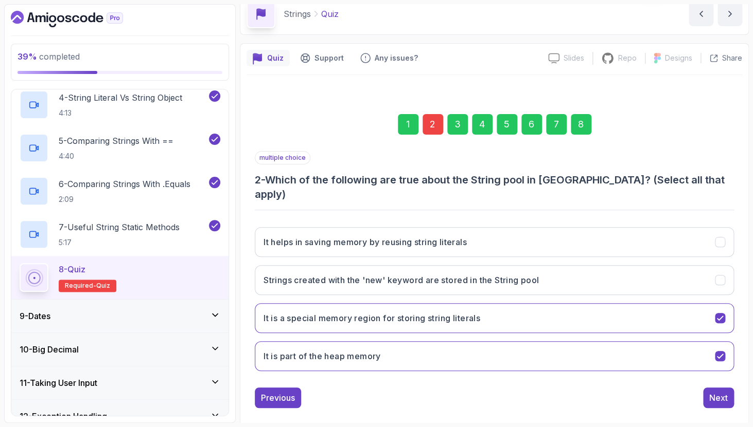
click at [587, 132] on div "8" at bounding box center [580, 124] width 21 height 21
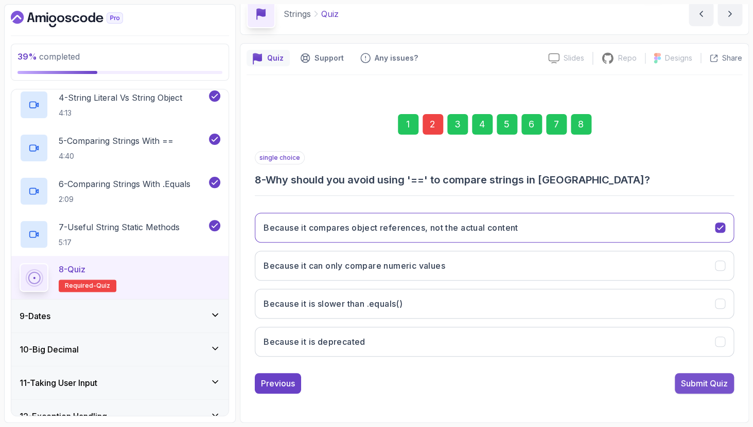
click at [690, 393] on button "Submit Quiz" at bounding box center [703, 383] width 59 height 21
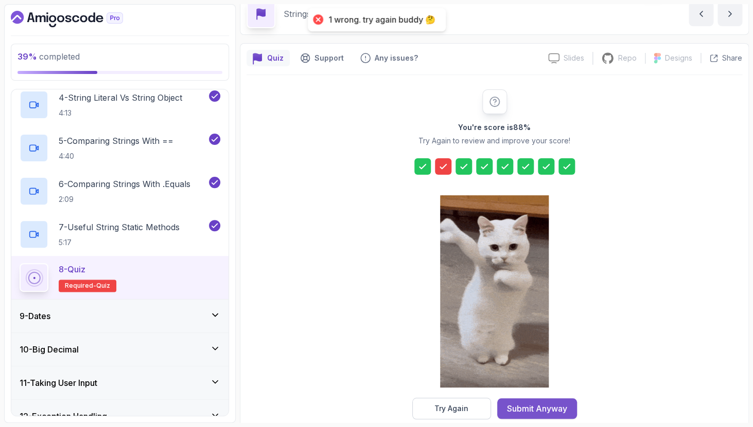
click at [549, 408] on div "Submit Anyway" at bounding box center [537, 409] width 60 height 12
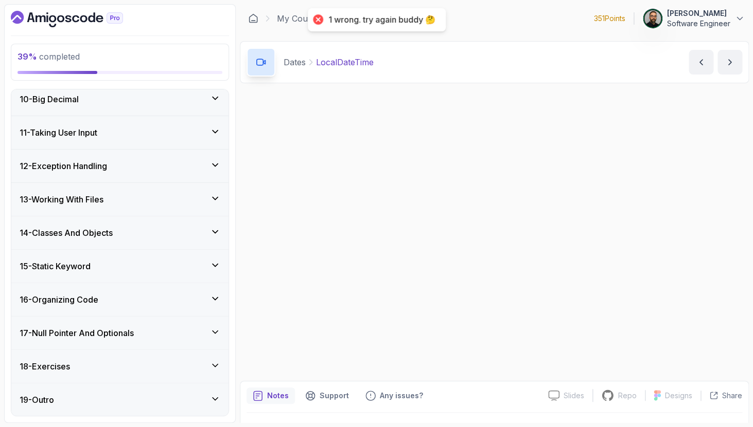
scroll to position [567, 0]
